Goal: Information Seeking & Learning: Learn about a topic

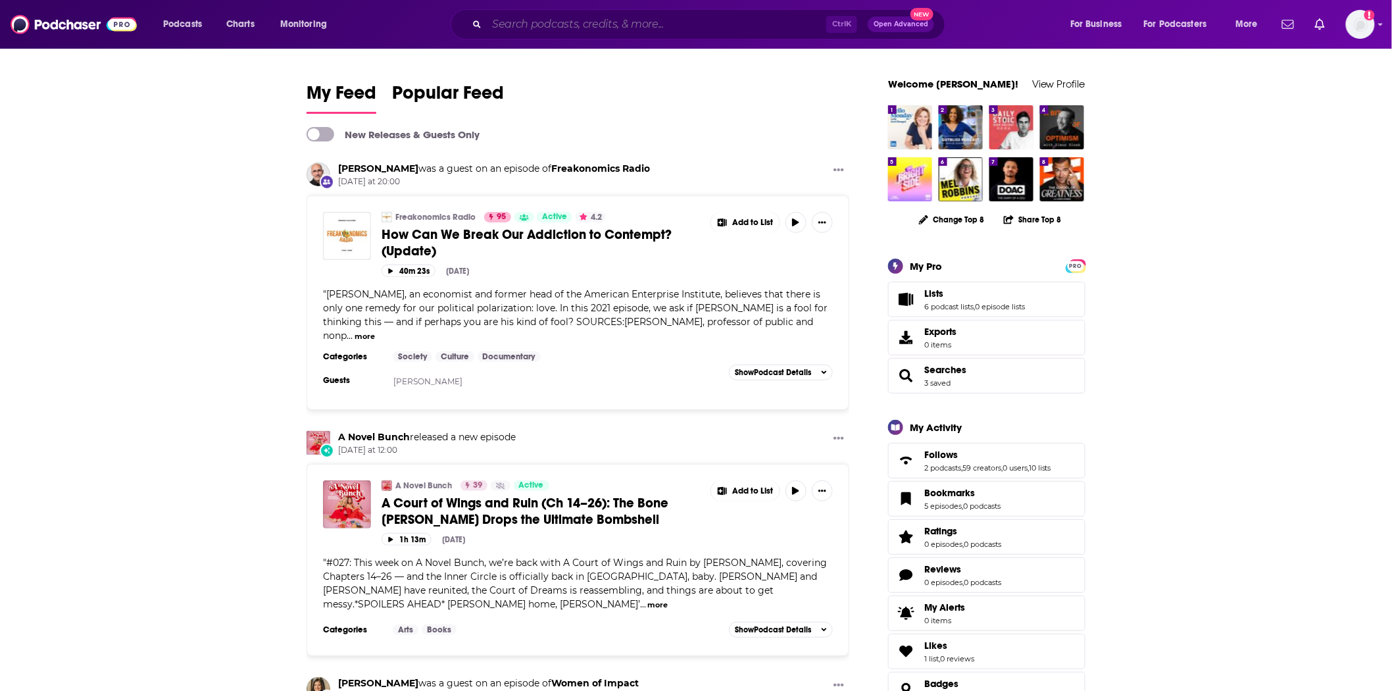
click at [544, 30] on input "Search podcasts, credits, & more..." at bounding box center [657, 24] width 340 height 21
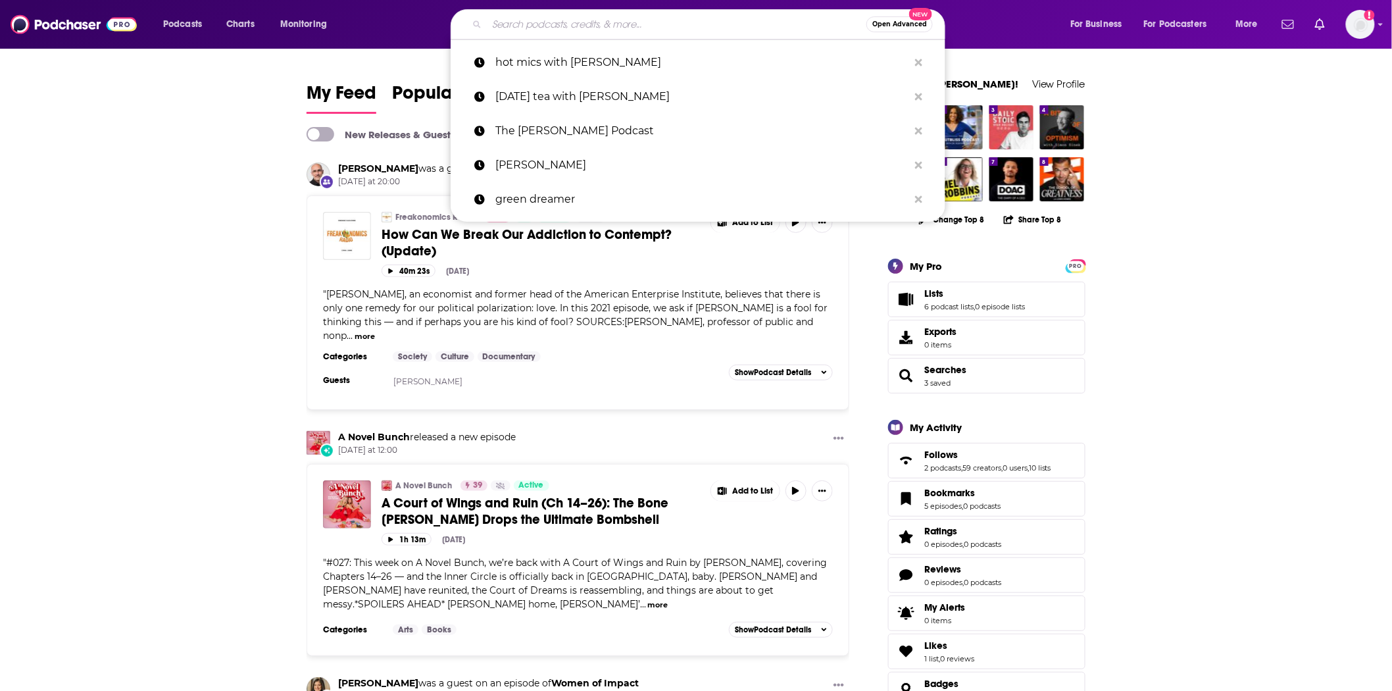
paste input "The Advisor with [PERSON_NAME]"
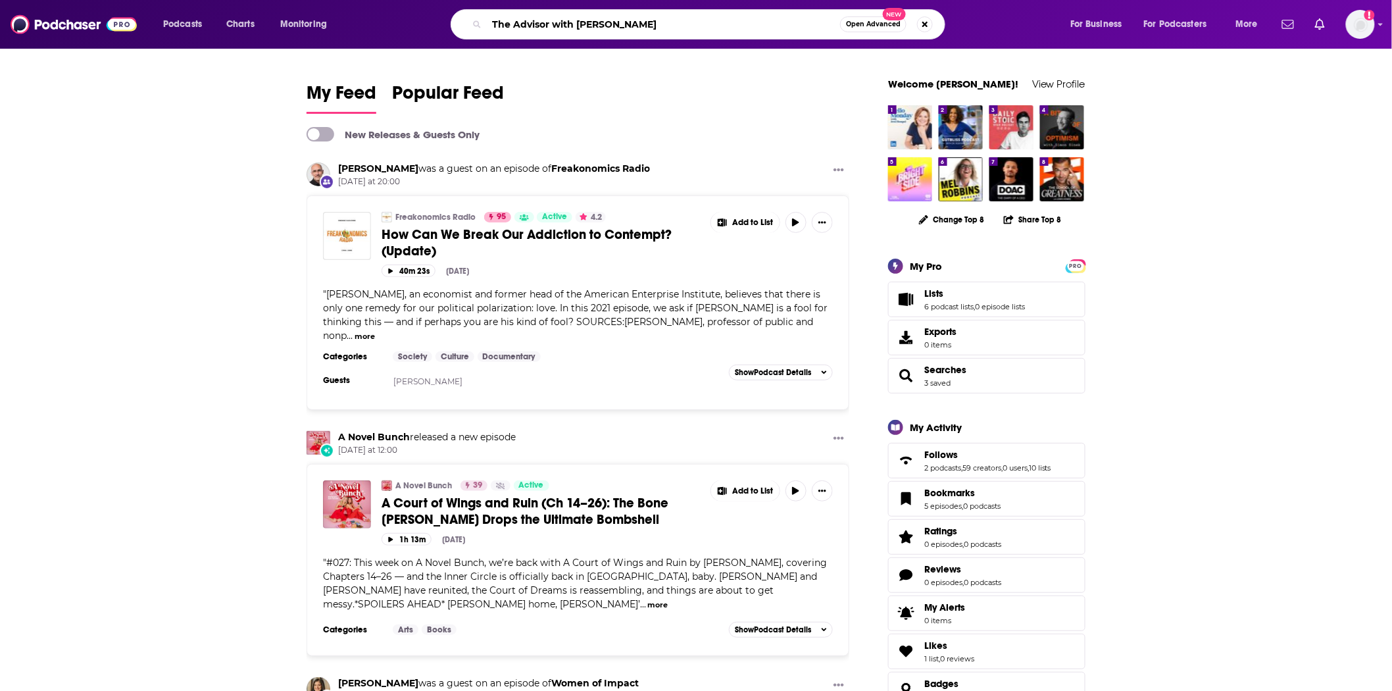
type input "The Advisor with [PERSON_NAME]"
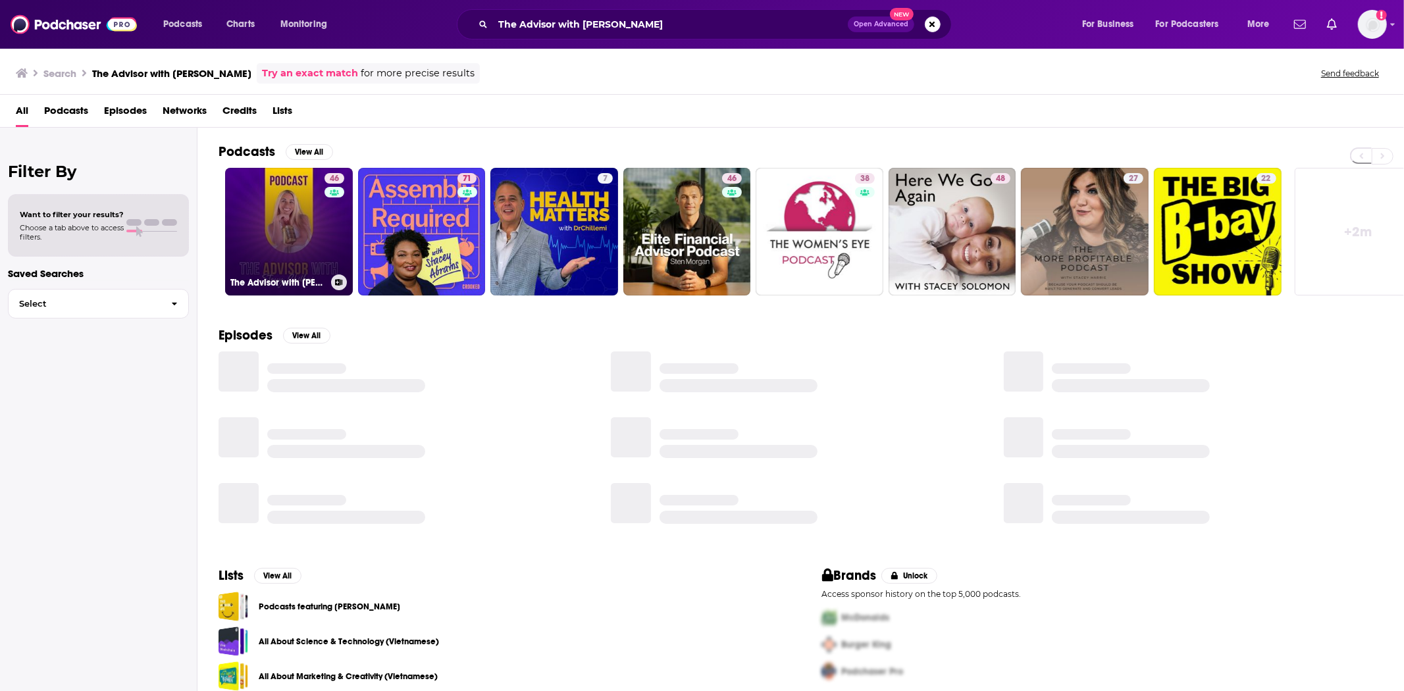
click at [286, 211] on link "46 The Advisor with [PERSON_NAME]" at bounding box center [289, 232] width 128 height 128
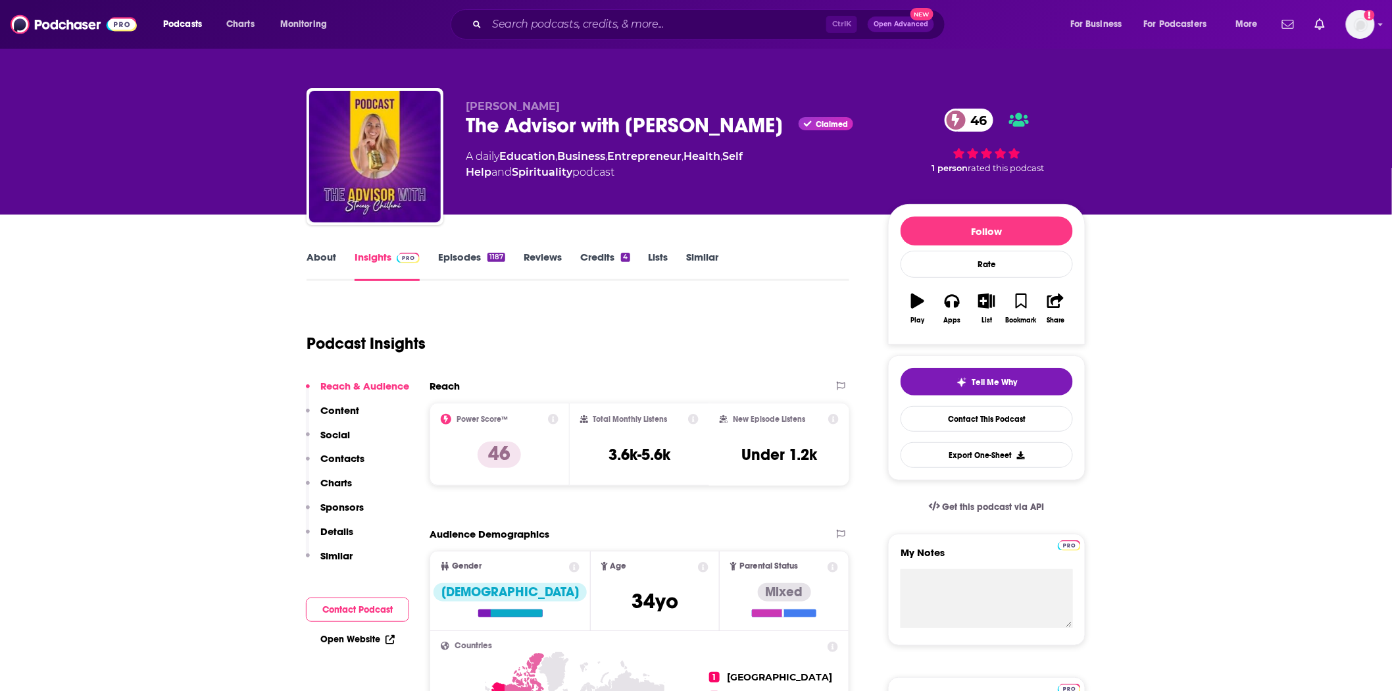
click at [466, 252] on link "Episodes 1187" at bounding box center [471, 266] width 67 height 30
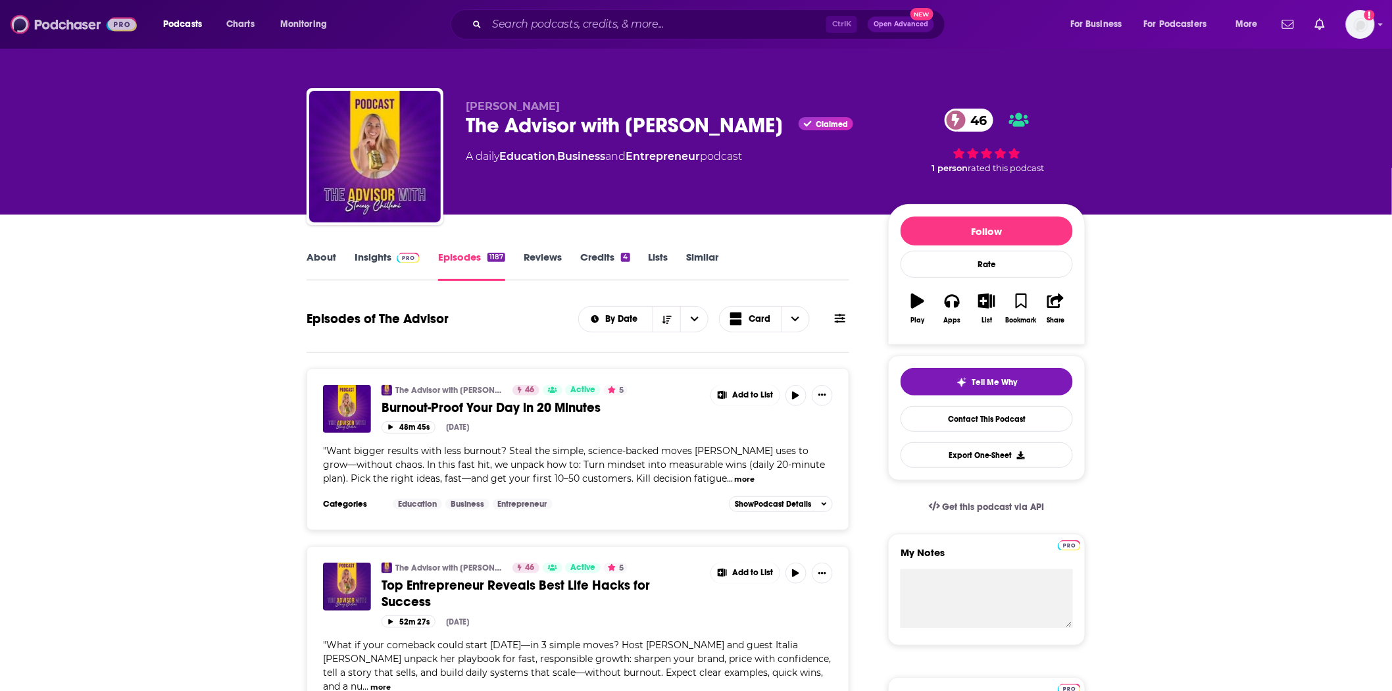
click at [95, 33] on img at bounding box center [74, 24] width 126 height 25
